Goal: Find specific page/section: Find specific page/section

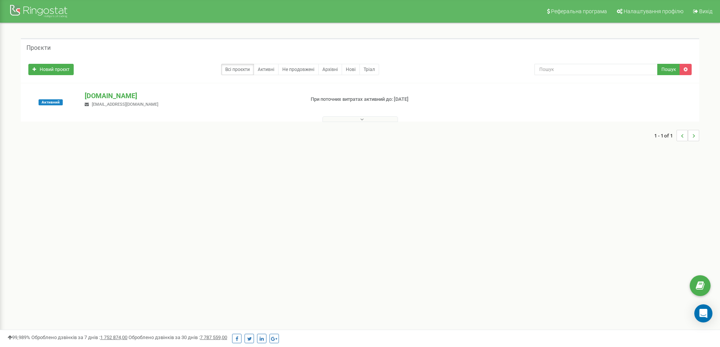
click at [360, 119] on icon at bounding box center [361, 119] width 3 height 5
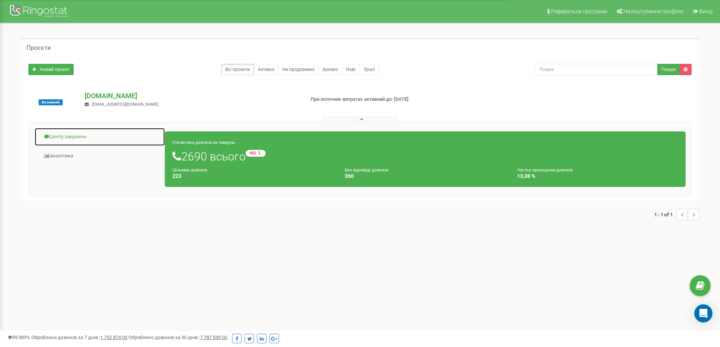
click at [81, 132] on link "Центр звернень" at bounding box center [99, 137] width 131 height 19
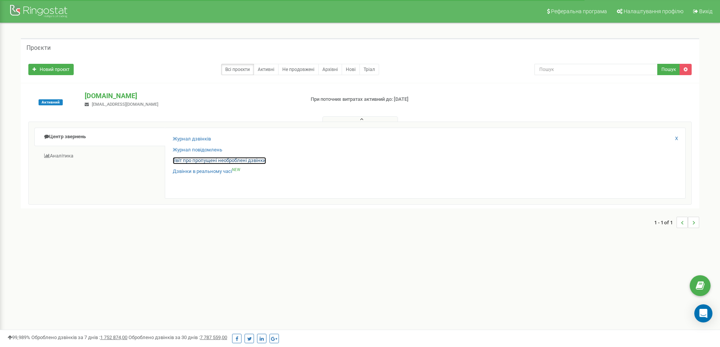
click at [187, 158] on link "Звіт про пропущені необроблені дзвінки" at bounding box center [219, 160] width 93 height 7
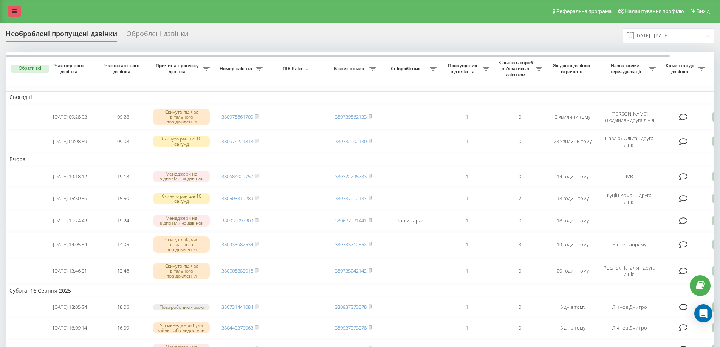
click at [16, 11] on icon at bounding box center [14, 11] width 5 height 5
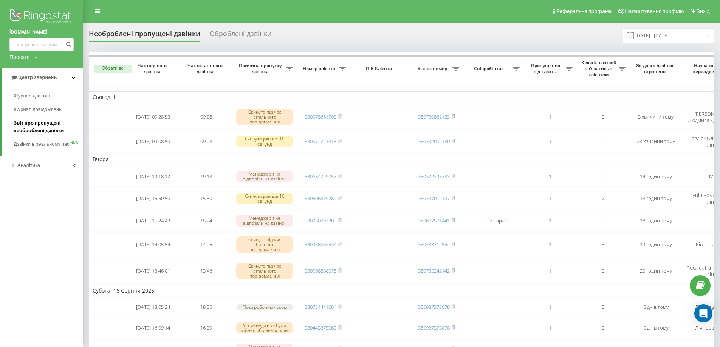
click at [35, 128] on span "Звіт про пропущені необроблені дзвінки" at bounding box center [47, 126] width 66 height 15
